Goal: Transaction & Acquisition: Book appointment/travel/reservation

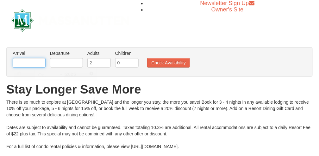
click at [30, 65] on input "text" at bounding box center [29, 62] width 33 height 9
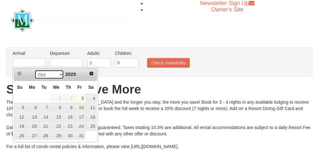
click at [59, 76] on select "Oct Nov Dec" at bounding box center [48, 74] width 29 height 9
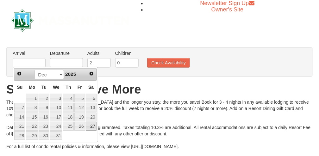
click at [92, 127] on link "27" at bounding box center [91, 126] width 11 height 9
type input "[DATE]"
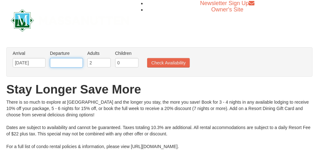
click at [66, 63] on input "text" at bounding box center [66, 62] width 33 height 9
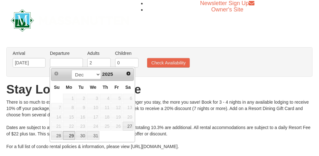
click at [74, 135] on link "29" at bounding box center [69, 135] width 12 height 9
type input "[DATE]"
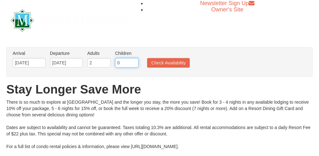
click at [124, 63] on input "0" at bounding box center [126, 62] width 23 height 9
type input "2"
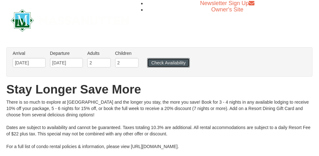
click at [166, 62] on button "Check Availability" at bounding box center [168, 62] width 43 height 9
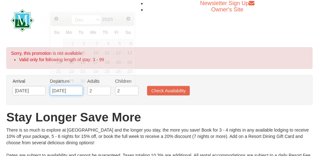
click at [62, 89] on input "[DATE]" at bounding box center [66, 90] width 33 height 9
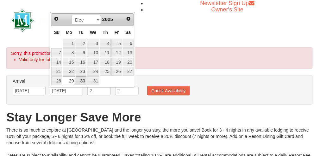
click at [81, 79] on link "30" at bounding box center [81, 80] width 11 height 9
type input "[DATE]"
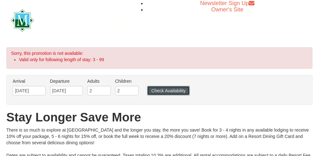
click at [157, 90] on button "Check Availability" at bounding box center [168, 90] width 43 height 9
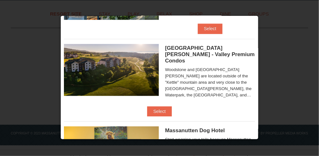
scroll to position [285, 0]
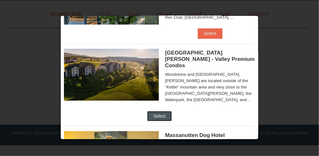
click at [172, 111] on button "Select" at bounding box center [159, 116] width 25 height 10
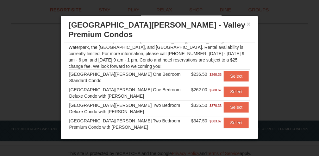
scroll to position [297, 0]
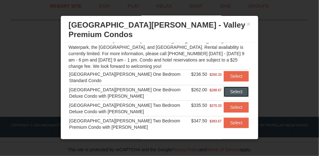
click at [231, 86] on button "Select" at bounding box center [236, 91] width 25 height 10
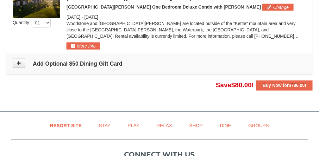
scroll to position [208, 0]
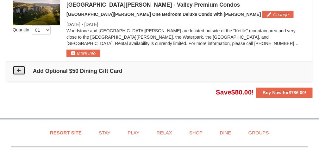
drag, startPoint x: 23, startPoint y: 70, endPoint x: 26, endPoint y: 70, distance: 3.2
click at [25, 70] on button at bounding box center [19, 70] width 13 height 9
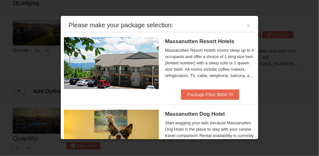
scroll to position [143, 0]
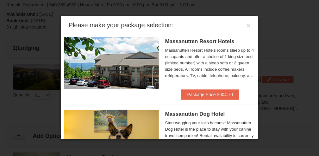
click at [22, 60] on div at bounding box center [159, 78] width 319 height 156
click at [247, 23] on button "×" at bounding box center [249, 25] width 4 height 6
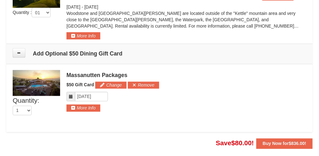
scroll to position [232, 0]
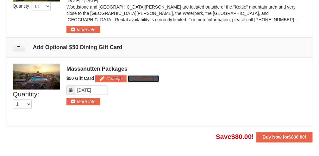
click at [143, 76] on button "Remove" at bounding box center [143, 78] width 31 height 7
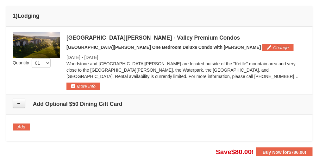
scroll to position [169, 0]
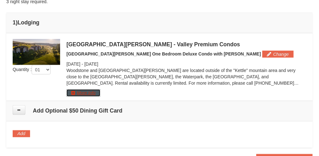
click at [89, 91] on button "More Info" at bounding box center [83, 92] width 34 height 7
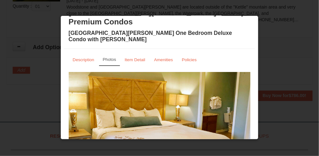
scroll to position [0, 0]
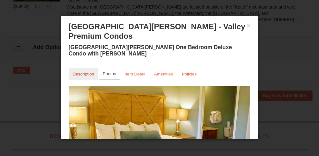
click at [89, 72] on small "Description" at bounding box center [84, 74] width 22 height 5
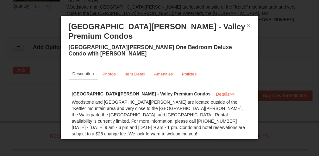
click at [247, 26] on button "×" at bounding box center [249, 25] width 4 height 6
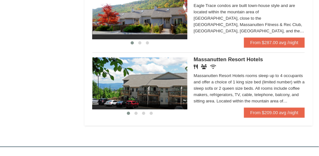
scroll to position [401, 0]
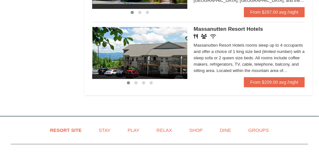
click at [173, 61] on img at bounding box center [139, 53] width 95 height 52
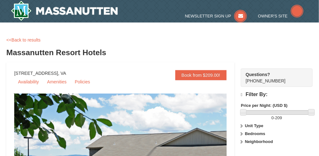
select select "10"
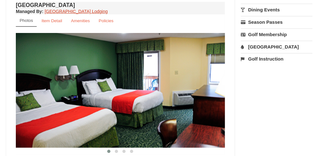
scroll to position [232, 0]
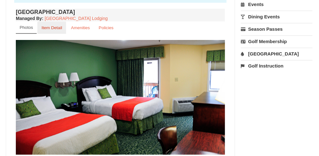
click at [59, 30] on link "Item Detail" at bounding box center [51, 28] width 29 height 12
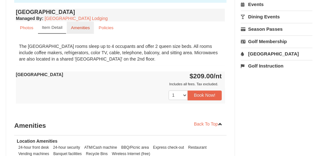
click at [75, 32] on link "Amenities" at bounding box center [80, 28] width 27 height 12
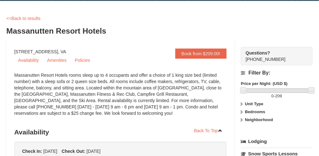
scroll to position [0, 0]
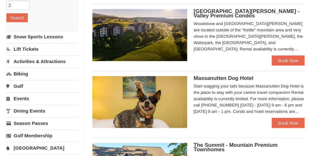
scroll to position [147, 0]
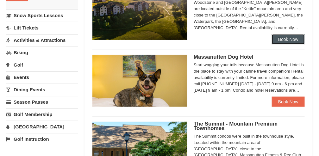
click at [292, 37] on link "Book Now" at bounding box center [288, 39] width 33 height 10
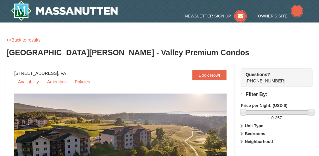
select select "10"
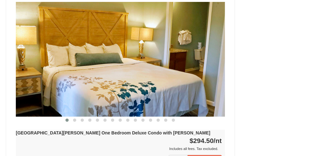
scroll to position [527, 0]
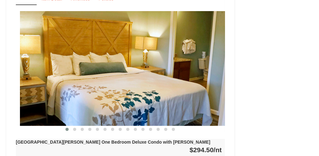
drag, startPoint x: 164, startPoint y: 58, endPoint x: 167, endPoint y: 58, distance: 3.2
click at [166, 58] on img at bounding box center [124, 68] width 209 height 115
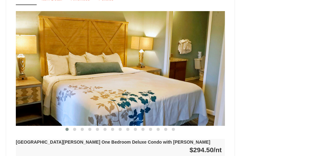
drag, startPoint x: 169, startPoint y: 58, endPoint x: 79, endPoint y: 70, distance: 90.3
click at [65, 70] on img at bounding box center [120, 68] width 209 height 115
click at [74, 126] on button at bounding box center [75, 129] width 8 height 6
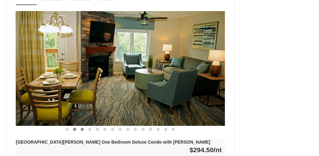
click at [81, 126] on button at bounding box center [82, 129] width 8 height 6
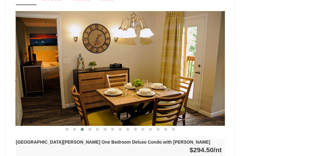
click at [81, 126] on button at bounding box center [82, 129] width 8 height 6
click at [91, 126] on button at bounding box center [90, 129] width 8 height 6
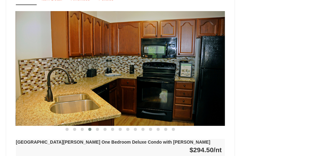
click at [93, 126] on button at bounding box center [90, 129] width 8 height 6
click at [97, 128] on span at bounding box center [97, 129] width 3 height 3
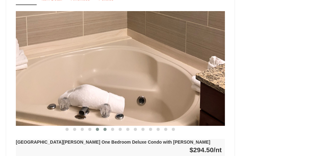
click at [105, 128] on span at bounding box center [104, 129] width 3 height 3
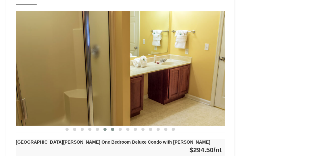
click at [111, 128] on span at bounding box center [112, 129] width 3 height 3
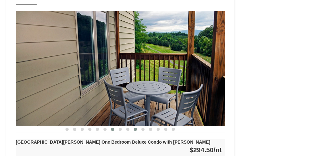
click at [135, 128] on span at bounding box center [135, 129] width 3 height 3
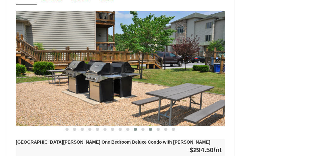
click at [148, 126] on button at bounding box center [151, 129] width 8 height 6
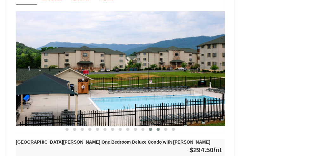
click at [158, 126] on button at bounding box center [158, 129] width 8 height 6
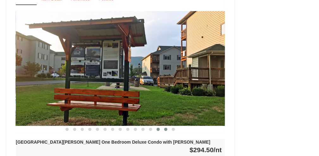
click at [164, 126] on button at bounding box center [166, 129] width 8 height 6
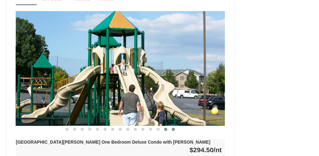
click at [173, 128] on span at bounding box center [173, 129] width 3 height 3
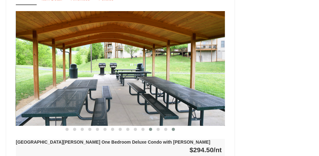
click at [152, 128] on span at bounding box center [150, 129] width 3 height 3
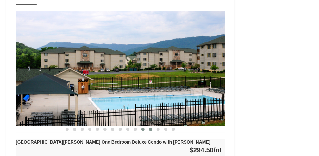
click at [141, 126] on button at bounding box center [143, 129] width 8 height 6
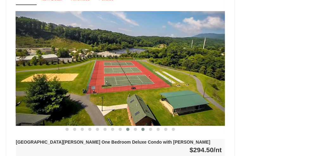
click at [128, 126] on button at bounding box center [128, 129] width 8 height 6
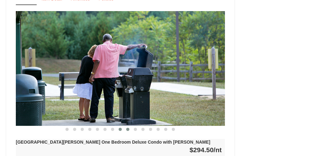
click at [120, 126] on button at bounding box center [120, 129] width 8 height 6
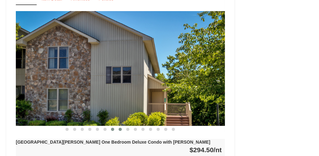
click at [113, 128] on span at bounding box center [112, 129] width 3 height 3
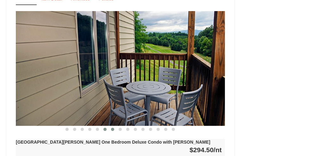
click at [106, 126] on button at bounding box center [105, 129] width 8 height 6
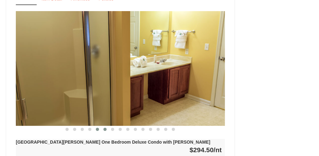
click at [99, 128] on span at bounding box center [97, 129] width 3 height 3
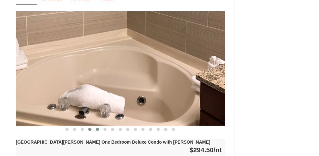
click at [93, 126] on button at bounding box center [90, 129] width 8 height 6
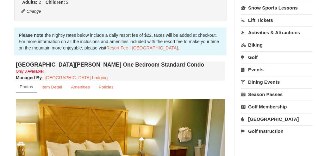
scroll to position [169, 0]
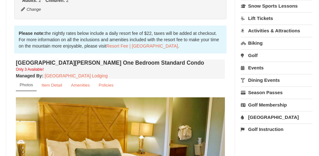
click at [272, 116] on link "[GEOGRAPHIC_DATA]" at bounding box center [277, 117] width 72 height 12
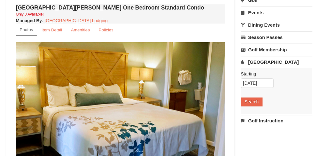
scroll to position [232, 0]
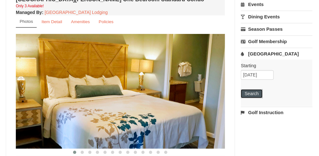
click at [250, 93] on button "Search" at bounding box center [252, 93] width 22 height 9
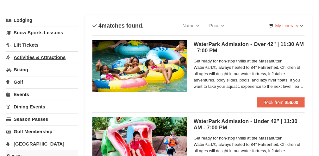
scroll to position [21, 0]
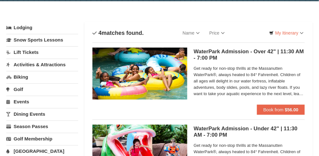
click at [50, 64] on link "Activities & Attractions" at bounding box center [42, 65] width 72 height 12
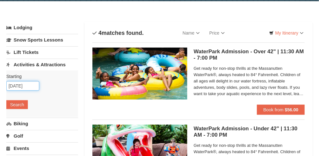
click at [28, 86] on input "[DATE]" at bounding box center [22, 85] width 33 height 9
click at [16, 102] on button "Search" at bounding box center [17, 104] width 22 height 9
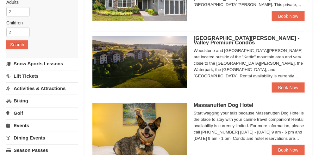
scroll to position [105, 0]
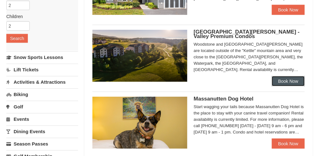
click at [293, 85] on link "Book Now" at bounding box center [288, 81] width 33 height 10
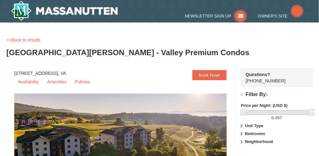
select select "10"
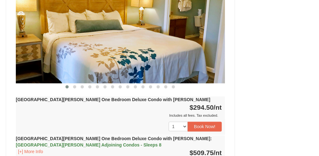
scroll to position [611, 0]
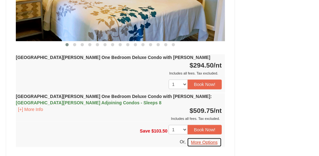
click at [201, 137] on button "More Options" at bounding box center [204, 141] width 35 height 9
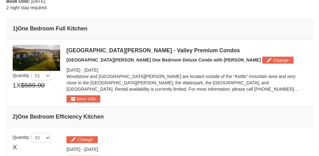
scroll to position [169, 0]
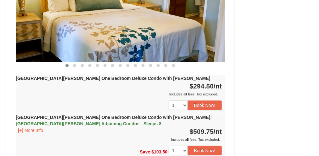
scroll to position [584, 0]
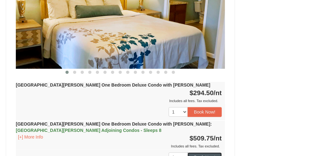
click at [203, 152] on button "Book Now!" at bounding box center [205, 156] width 34 height 9
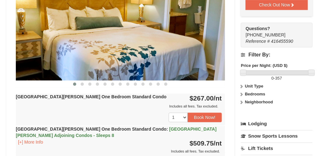
scroll to position [294, 0]
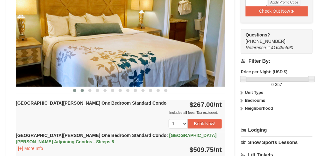
click at [82, 89] on span at bounding box center [82, 90] width 3 height 3
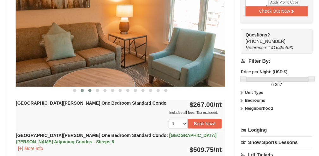
click at [90, 89] on span at bounding box center [89, 90] width 3 height 3
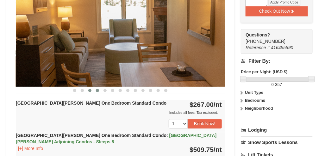
click at [97, 89] on span at bounding box center [97, 90] width 3 height 3
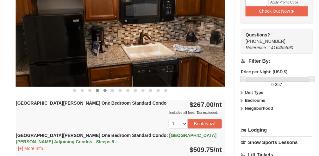
click at [105, 89] on span at bounding box center [104, 90] width 3 height 3
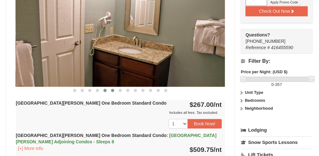
click at [112, 90] on span at bounding box center [112, 90] width 3 height 3
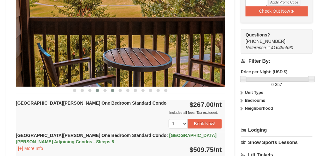
click at [96, 90] on span at bounding box center [97, 90] width 3 height 3
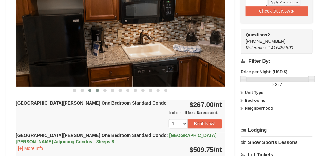
click at [91, 89] on span at bounding box center [89, 90] width 3 height 3
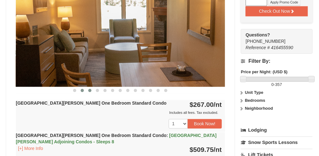
click at [83, 89] on span at bounding box center [82, 90] width 3 height 3
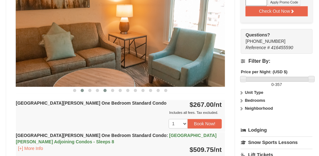
click at [105, 90] on span at bounding box center [104, 90] width 3 height 3
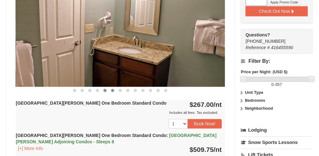
click at [115, 91] on button at bounding box center [113, 90] width 8 height 6
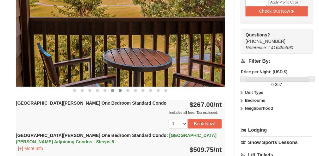
click at [119, 91] on button at bounding box center [120, 90] width 8 height 6
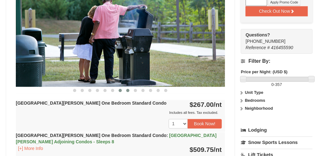
click at [129, 90] on button at bounding box center [128, 90] width 8 height 6
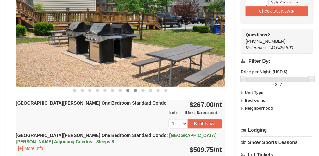
click at [137, 91] on button at bounding box center [136, 90] width 8 height 6
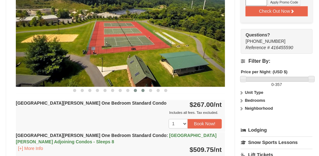
click at [144, 92] on button at bounding box center [143, 90] width 8 height 6
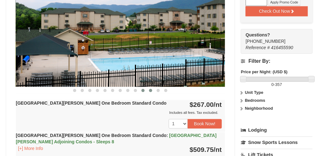
click at [149, 89] on span at bounding box center [150, 90] width 3 height 3
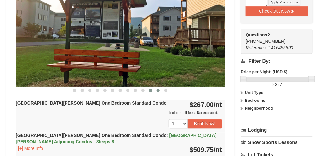
click at [156, 89] on button at bounding box center [158, 90] width 8 height 6
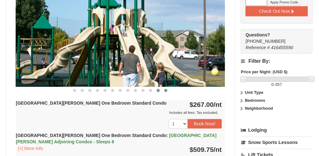
click at [167, 91] on button at bounding box center [166, 90] width 8 height 6
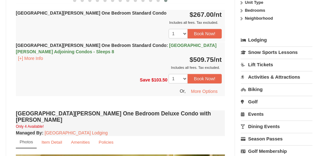
scroll to position [378, 0]
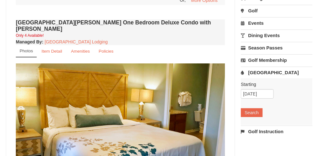
scroll to position [484, 0]
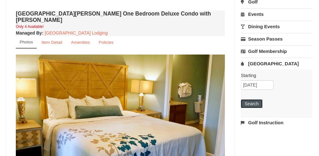
click at [254, 99] on button "Search" at bounding box center [252, 103] width 22 height 9
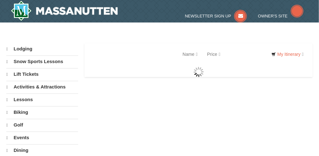
select select "10"
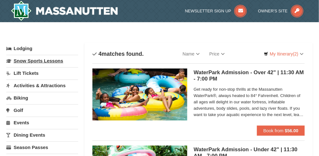
click at [53, 62] on link "Snow Sports Lessons" at bounding box center [42, 61] width 72 height 12
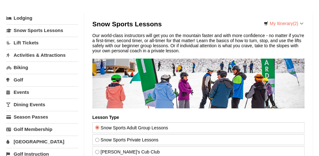
scroll to position [21, 0]
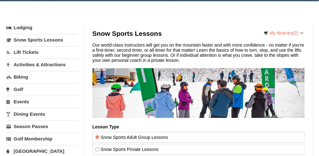
click at [40, 53] on link "Lift Tickets" at bounding box center [42, 52] width 72 height 12
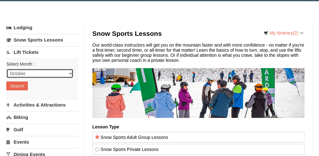
click at [66, 70] on select "October November December January February March April May June July August Sep…" at bounding box center [39, 73] width 67 height 9
select select "12"
click at [6, 69] on select "October November December January February March April May June July August Sep…" at bounding box center [39, 73] width 67 height 9
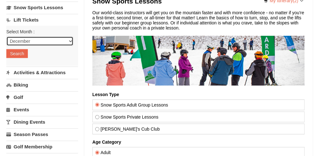
scroll to position [63, 0]
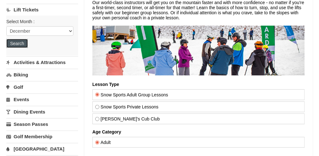
click at [18, 43] on button "Search" at bounding box center [17, 43] width 22 height 9
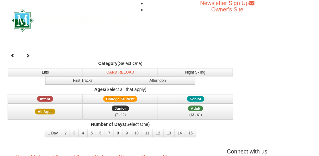
select select "12"
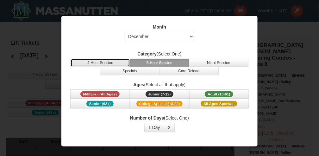
click at [114, 63] on button "4-Hour Session" at bounding box center [101, 63] width 60 height 8
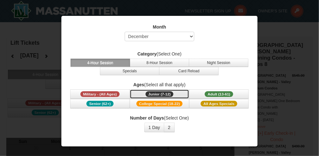
click at [164, 92] on span "Junior (7-12)" at bounding box center [160, 94] width 28 height 6
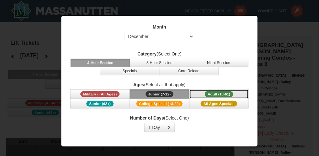
click at [216, 91] on span "Adult (13-61)" at bounding box center [219, 94] width 28 height 6
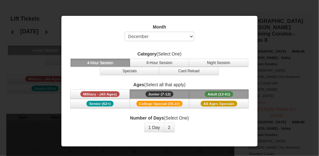
scroll to position [42, 0]
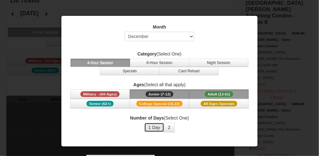
click at [150, 125] on button "1 Day" at bounding box center [154, 126] width 20 height 9
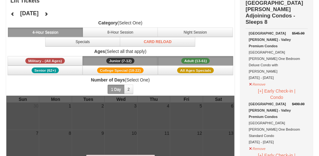
click at [39, 12] on h4 "[DATE]" at bounding box center [29, 13] width 18 height 6
click at [53, 16] on button at bounding box center [46, 13] width 13 height 9
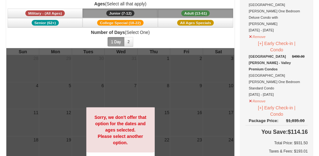
scroll to position [84, 0]
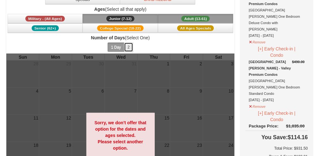
click at [128, 46] on button "2" at bounding box center [128, 46] width 9 height 9
click at [115, 47] on button "1 Day" at bounding box center [116, 46] width 17 height 9
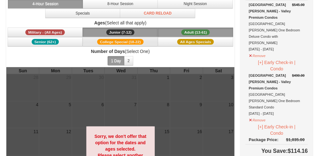
scroll to position [63, 0]
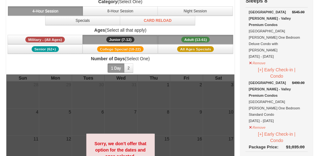
click at [131, 35] on button "Junior (7-12) (7 - 12)" at bounding box center [120, 39] width 75 height 9
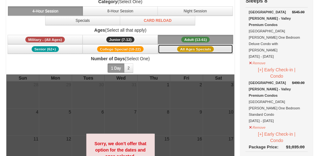
click at [198, 47] on span "All Ages Specials" at bounding box center [195, 49] width 37 height 6
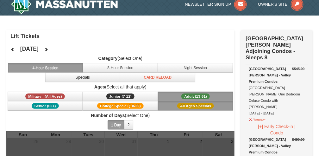
scroll to position [0, 0]
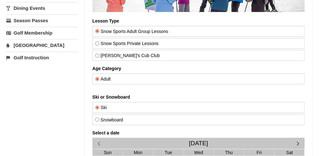
scroll to position [169, 0]
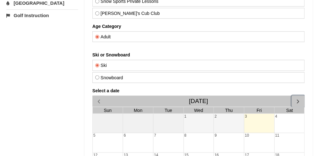
click at [298, 100] on span "button" at bounding box center [298, 101] width 7 height 7
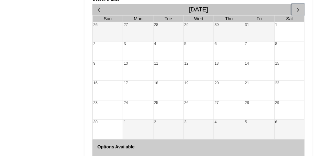
scroll to position [253, 0]
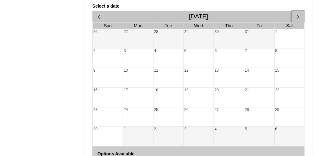
click at [300, 17] on span "button" at bounding box center [298, 17] width 7 height 7
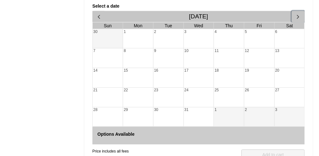
click at [105, 108] on div "28" at bounding box center [107, 117] width 30 height 19
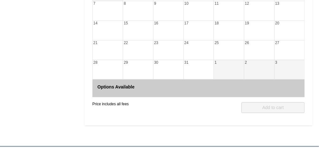
scroll to position [316, 0]
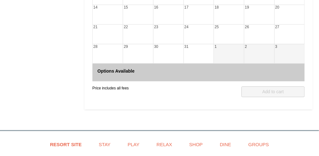
drag, startPoint x: 90, startPoint y: 38, endPoint x: 90, endPoint y: 42, distance: 4.8
drag, startPoint x: 108, startPoint y: 40, endPoint x: 138, endPoint y: 37, distance: 30.2
click at [131, 39] on tr "21 22 23 24 25 26 27" at bounding box center [198, 34] width 212 height 20
click at [139, 37] on div "22" at bounding box center [138, 34] width 30 height 19
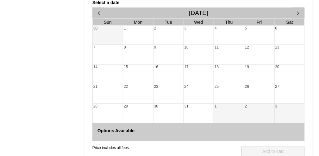
scroll to position [232, 0]
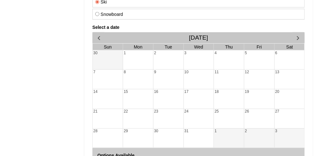
click at [134, 58] on div "1" at bounding box center [138, 60] width 30 height 19
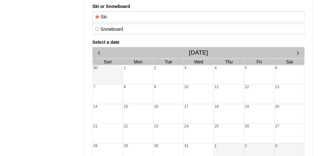
scroll to position [211, 0]
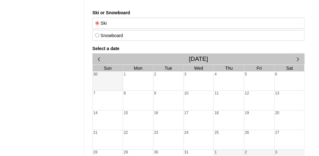
click at [96, 34] on input "Snowboard" at bounding box center [97, 36] width 4 height 4
radio input "true"
click at [97, 23] on input "Ski" at bounding box center [97, 24] width 4 height 4
radio input "true"
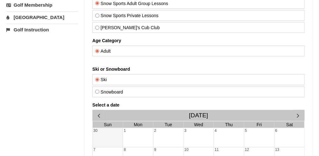
scroll to position [147, 0]
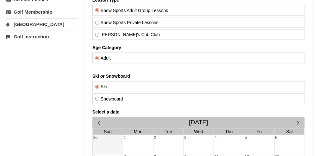
click at [100, 54] on div "Adult" at bounding box center [198, 58] width 212 height 11
click at [96, 9] on input "Snow Sports Adult Group Lessons" at bounding box center [97, 11] width 4 height 4
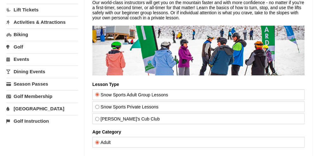
scroll to position [21, 0]
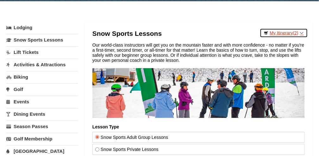
click at [296, 31] on span "(2)" at bounding box center [295, 32] width 5 height 5
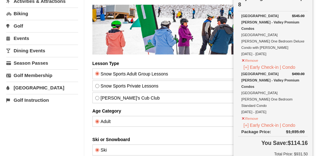
scroll to position [63, 0]
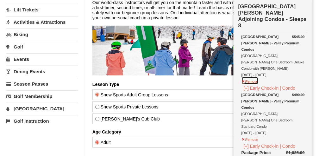
click at [250, 77] on button "Remove" at bounding box center [249, 81] width 17 height 8
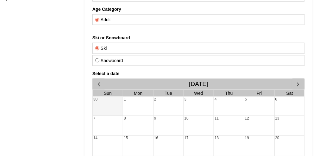
scroll to position [232, 0]
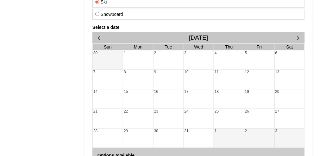
click at [131, 132] on div "29" at bounding box center [138, 138] width 30 height 19
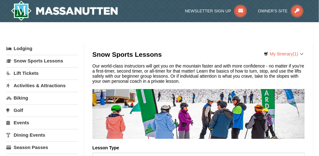
scroll to position [0, 0]
click at [54, 59] on link "Snow Sports Lessons" at bounding box center [42, 61] width 72 height 12
click at [9, 62] on link "Snow Sports Lessons" at bounding box center [42, 61] width 72 height 12
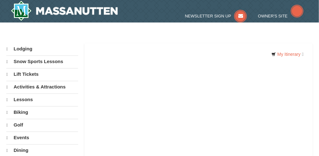
select select "10"
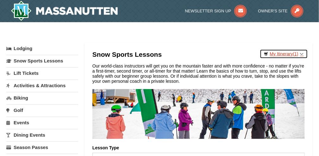
click at [301, 51] on link "My Itinerary (1)" at bounding box center [284, 53] width 48 height 9
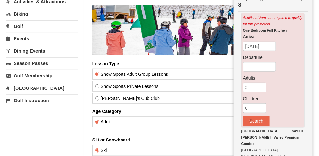
scroll to position [84, 0]
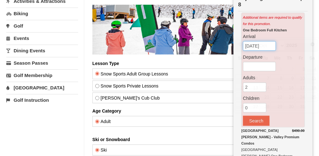
drag, startPoint x: 261, startPoint y: 34, endPoint x: 169, endPoint y: 67, distance: 98.4
click at [261, 41] on input "[DATE]" at bounding box center [259, 45] width 33 height 9
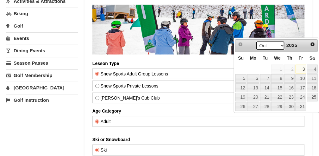
click at [279, 45] on select "Oct Nov Dec" at bounding box center [270, 45] width 29 height 9
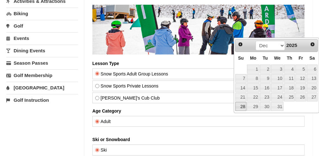
click at [244, 105] on link "28" at bounding box center [240, 106] width 11 height 9
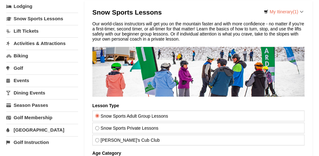
scroll to position [21, 0]
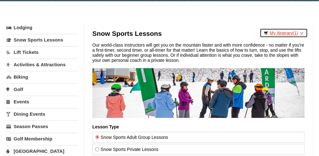
click at [299, 34] on link "My Itinerary (1)" at bounding box center [284, 32] width 48 height 9
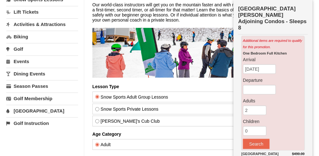
scroll to position [63, 0]
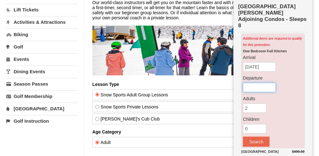
click at [258, 83] on input "text" at bounding box center [259, 87] width 33 height 9
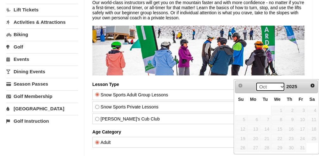
click at [280, 85] on select "Oct Nov Dec" at bounding box center [270, 86] width 29 height 9
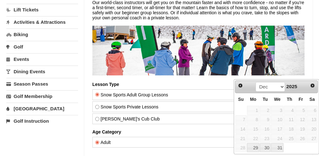
click at [245, 148] on span "28" at bounding box center [240, 147] width 11 height 9
click at [254, 147] on link "29" at bounding box center [253, 147] width 12 height 9
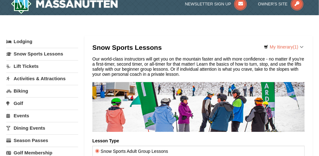
scroll to position [0, 0]
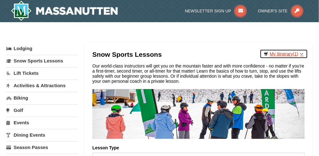
click at [297, 54] on span "(1)" at bounding box center [295, 53] width 5 height 5
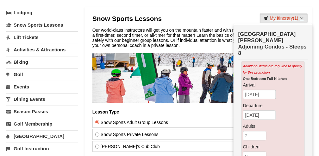
scroll to position [42, 0]
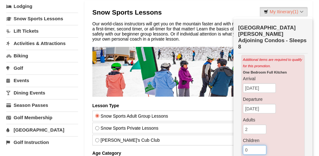
click at [251, 145] on input "0" at bounding box center [254, 149] width 23 height 9
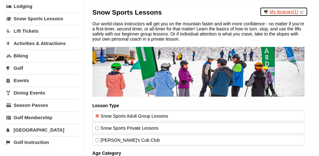
click at [302, 11] on link "My Itinerary (1)" at bounding box center [284, 11] width 48 height 9
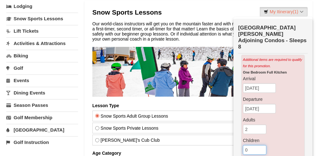
click at [250, 145] on input "0" at bounding box center [254, 149] width 23 height 9
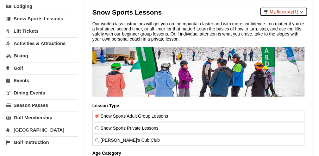
click at [303, 12] on link "My Itinerary (1)" at bounding box center [284, 11] width 48 height 9
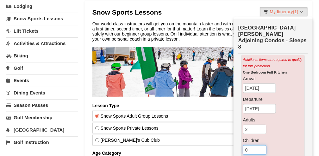
drag, startPoint x: 249, startPoint y: 138, endPoint x: 255, endPoint y: 136, distance: 6.3
click at [255, 145] on input "0" at bounding box center [254, 149] width 23 height 9
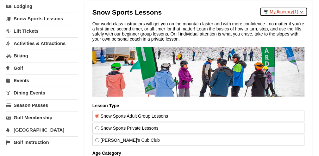
click at [301, 10] on link "My Itinerary (1)" at bounding box center [284, 11] width 48 height 9
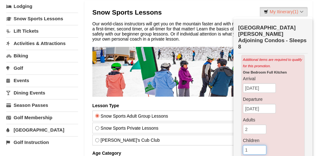
click at [262, 145] on input "1" at bounding box center [254, 149] width 23 height 9
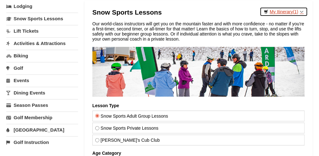
click at [303, 11] on link "My Itinerary (1)" at bounding box center [284, 11] width 48 height 9
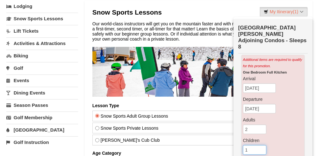
type input "2"
click at [263, 145] on input "2" at bounding box center [254, 149] width 23 height 9
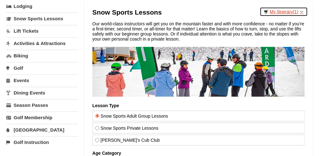
click at [298, 9] on span "(1)" at bounding box center [295, 11] width 5 height 5
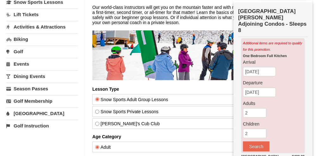
scroll to position [63, 0]
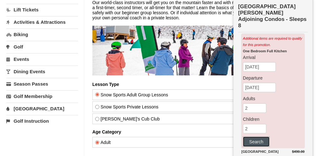
click at [255, 136] on button "Search" at bounding box center [256, 141] width 27 height 10
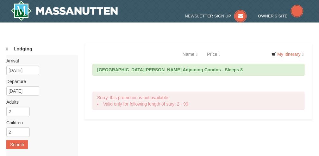
select select "10"
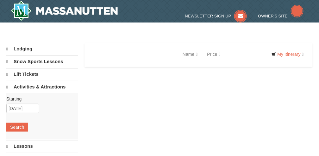
select select "10"
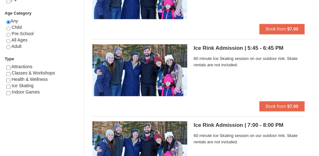
scroll to position [337, 0]
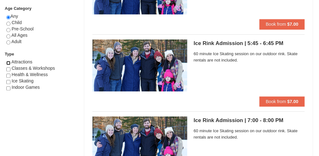
click at [8, 61] on input "checkbox" at bounding box center [8, 63] width 4 height 4
checkbox input "true"
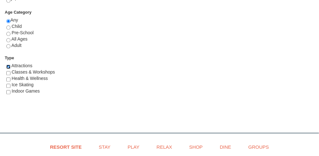
scroll to position [380, 0]
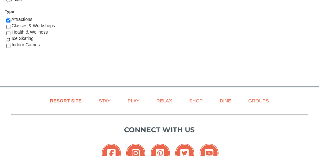
click at [9, 38] on input "checkbox" at bounding box center [8, 39] width 4 height 4
checkbox input "true"
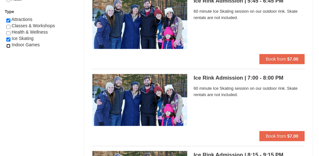
click at [9, 45] on input "checkbox" at bounding box center [8, 46] width 4 height 4
checkbox input "true"
click at [9, 26] on input "checkbox" at bounding box center [8, 27] width 4 height 4
checkbox input "true"
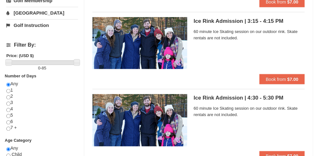
scroll to position [211, 0]
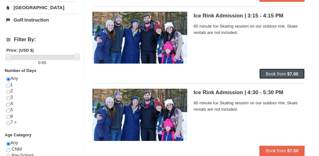
click at [284, 75] on span "Book from" at bounding box center [276, 73] width 20 height 5
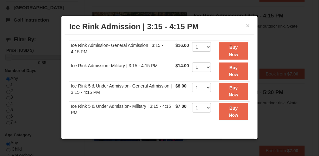
scroll to position [0, 0]
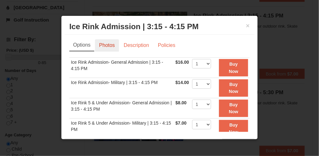
click at [112, 48] on link "Photos" at bounding box center [107, 45] width 24 height 12
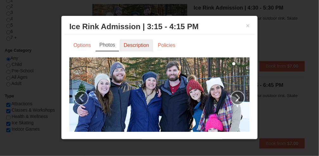
click at [142, 46] on link "Description" at bounding box center [137, 45] width 34 height 12
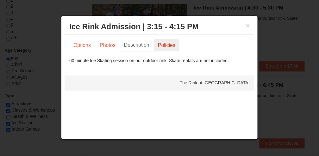
click at [162, 46] on link "Policies" at bounding box center [167, 45] width 26 height 12
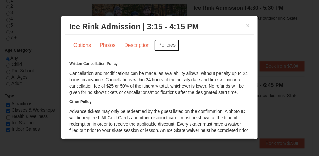
scroll to position [211, 0]
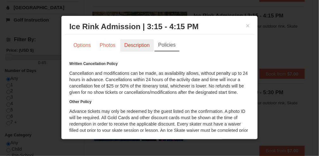
click at [135, 45] on link "Description" at bounding box center [137, 45] width 34 height 12
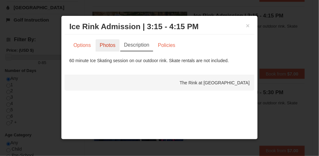
click at [107, 47] on link "Photos" at bounding box center [108, 45] width 24 height 12
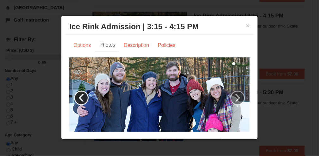
click at [81, 97] on link "‹" at bounding box center [81, 98] width 15 height 15
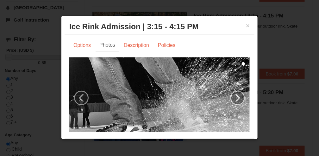
click at [72, 94] on img at bounding box center [159, 106] width 180 height 99
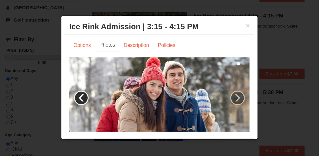
click at [83, 95] on link "‹" at bounding box center [81, 98] width 15 height 15
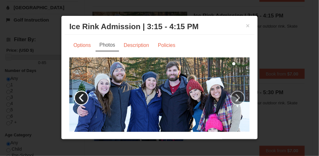
click at [83, 95] on link "‹" at bounding box center [81, 98] width 15 height 15
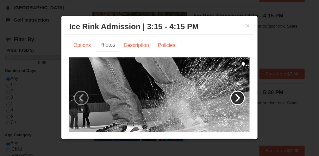
click at [235, 97] on link "›" at bounding box center [237, 98] width 15 height 15
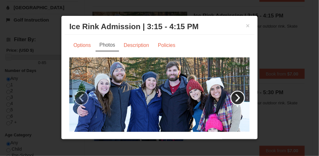
click at [236, 97] on link "›" at bounding box center [237, 98] width 15 height 15
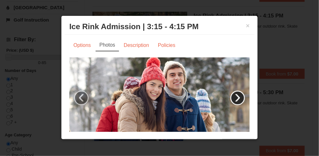
click at [235, 95] on link "›" at bounding box center [237, 98] width 15 height 15
click at [230, 96] on link "›" at bounding box center [237, 98] width 15 height 15
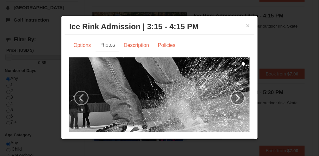
click at [247, 25] on div "× Ice Rink Admission | 3:15 - 4:15 PM The Rink at [GEOGRAPHIC_DATA]" at bounding box center [160, 27] width 190 height 16
click at [239, 29] on h3 "Ice Rink Admission | 3:15 - 4:15 PM The Rink at [GEOGRAPHIC_DATA]" at bounding box center [159, 26] width 180 height 9
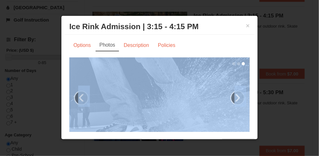
click at [246, 24] on button "×" at bounding box center [248, 25] width 4 height 6
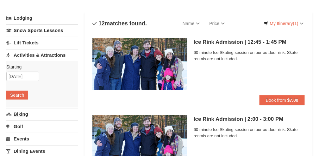
scroll to position [21, 0]
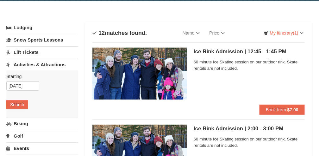
click at [22, 125] on link "Biking" at bounding box center [42, 123] width 72 height 12
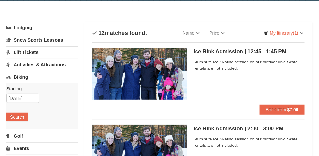
click at [18, 138] on link "Golf" at bounding box center [42, 136] width 72 height 12
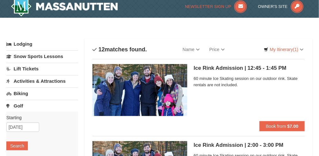
scroll to position [0, 0]
